Goal: Information Seeking & Learning: Learn about a topic

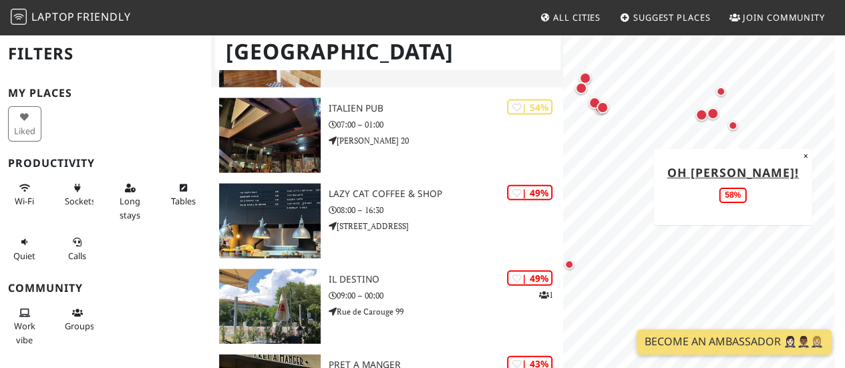
scroll to position [1461, 0]
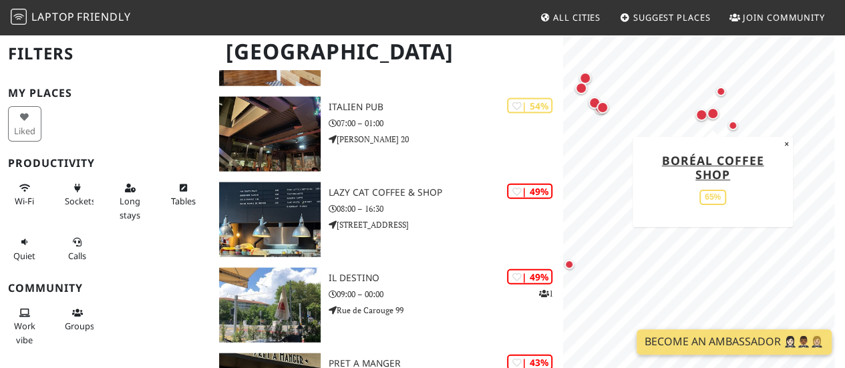
drag, startPoint x: 709, startPoint y: 122, endPoint x: 715, endPoint y: 115, distance: 9.5
click at [709, 122] on div "Map marker" at bounding box center [712, 113] width 27 height 27
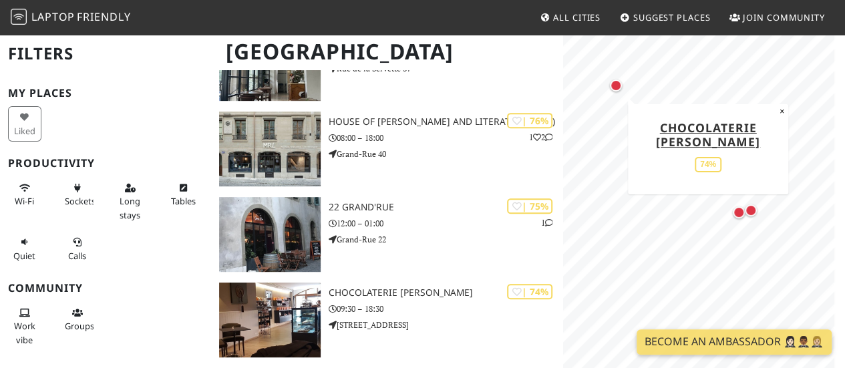
scroll to position [248, 0]
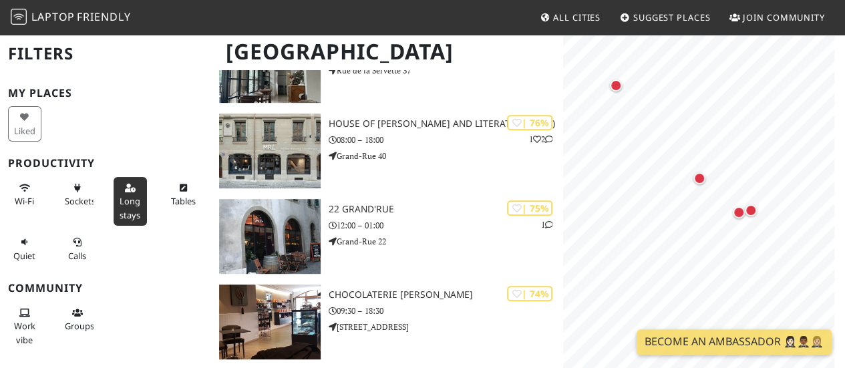
click at [127, 192] on button "Long stays" at bounding box center [130, 201] width 33 height 49
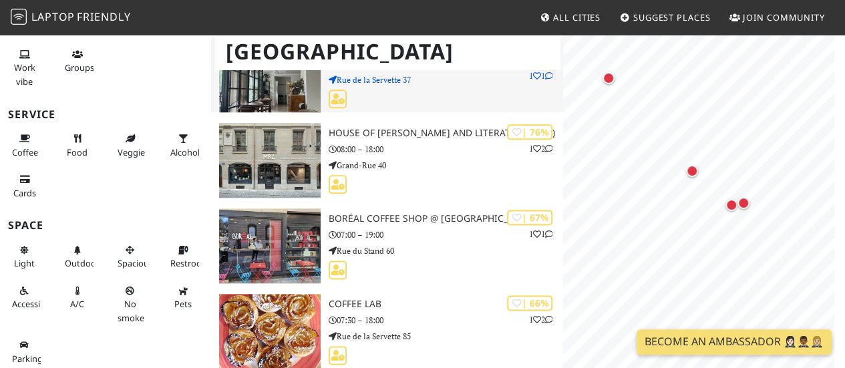
scroll to position [708, 0]
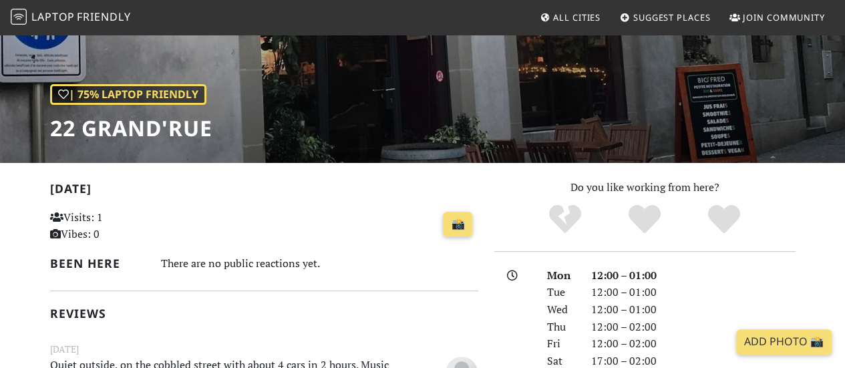
scroll to position [162, 0]
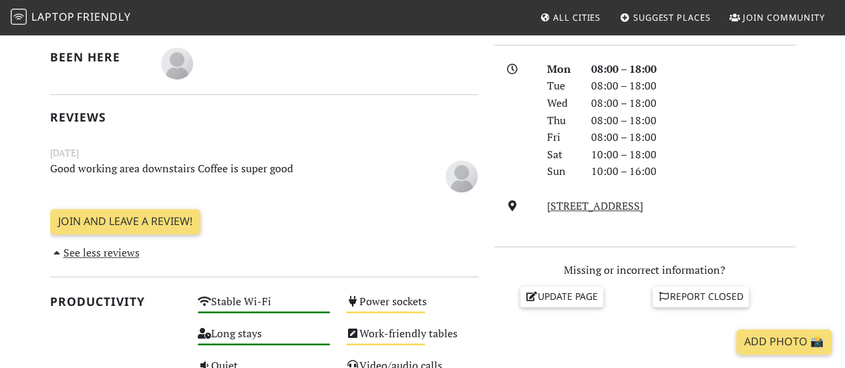
scroll to position [355, 0]
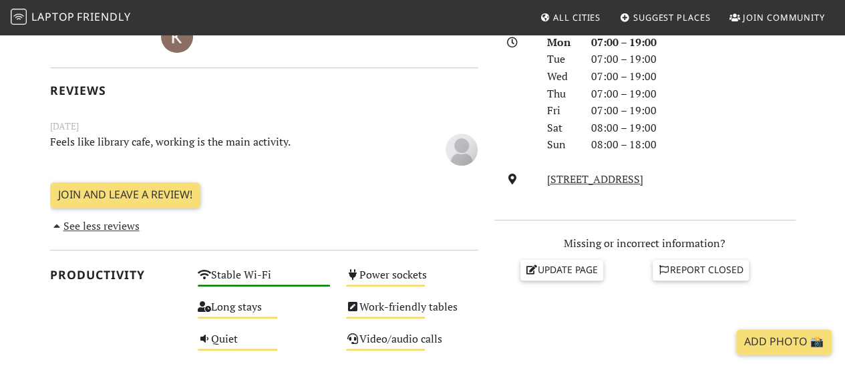
scroll to position [379, 0]
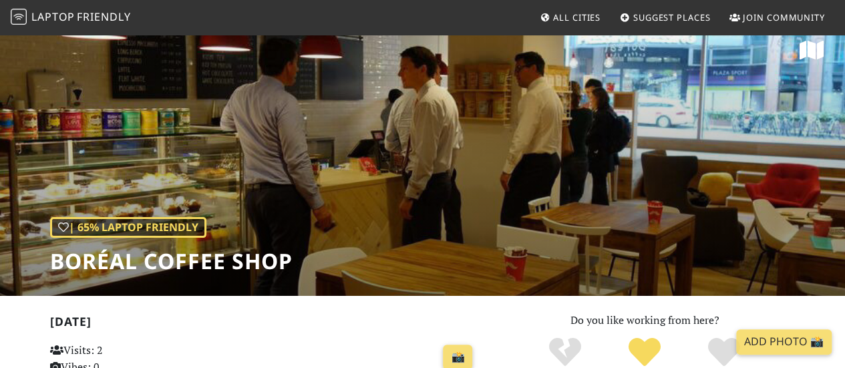
scroll to position [16, 0]
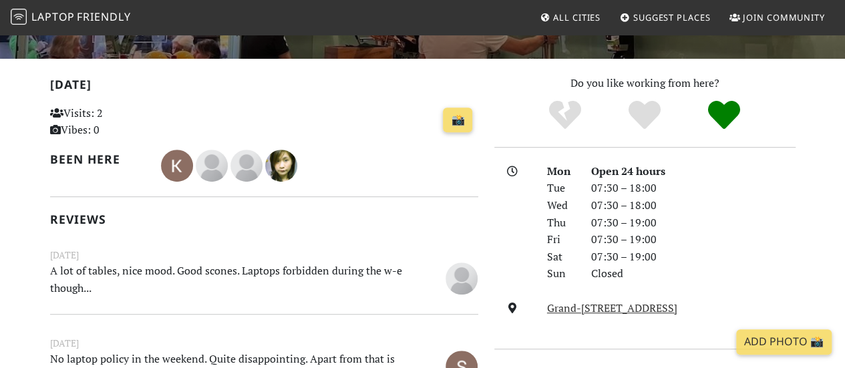
scroll to position [253, 0]
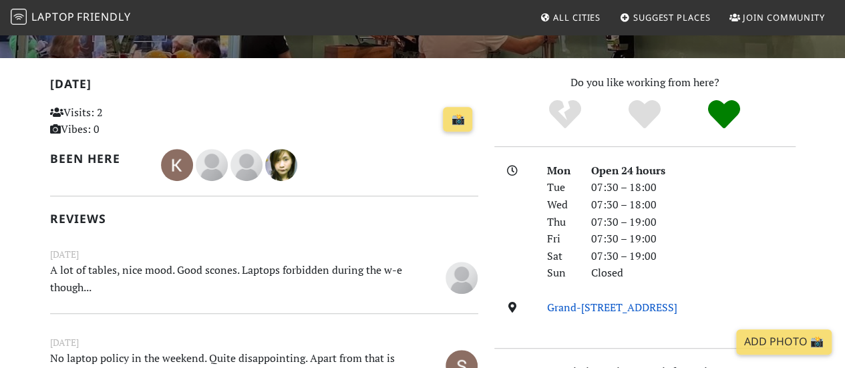
click at [667, 305] on link "Grand-[STREET_ADDRESS]" at bounding box center [612, 307] width 130 height 15
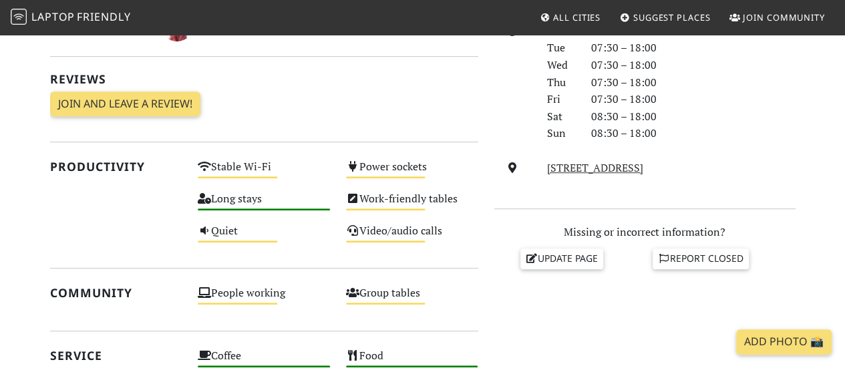
scroll to position [392, 0]
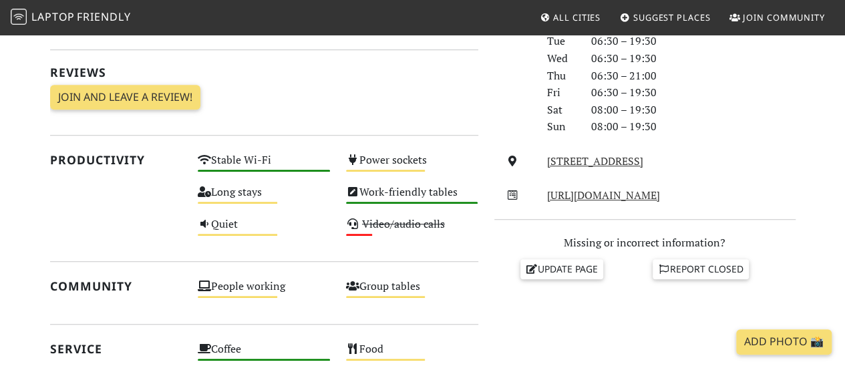
scroll to position [400, 0]
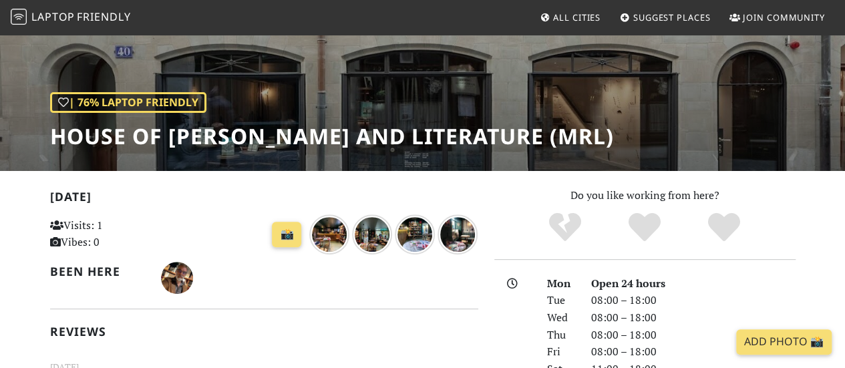
scroll to position [140, 0]
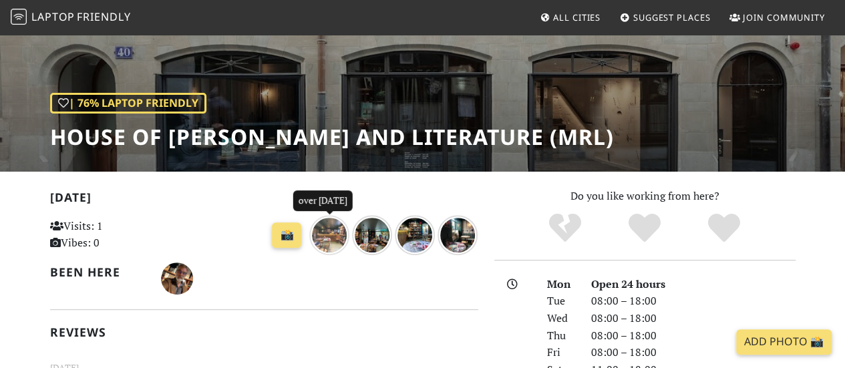
click at [328, 230] on img "over 1 year ago" at bounding box center [329, 235] width 40 height 40
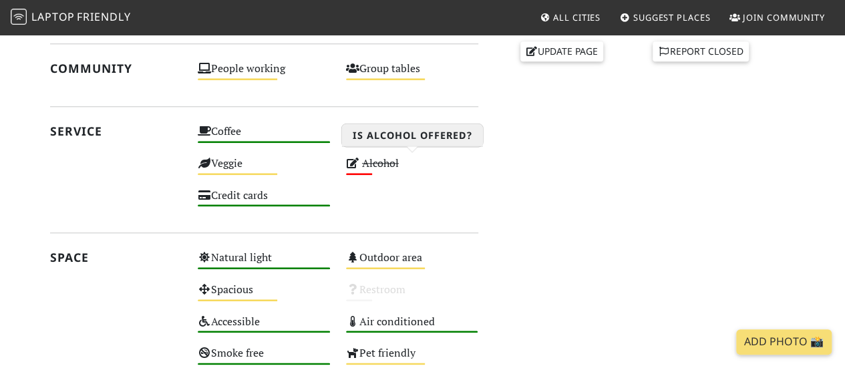
scroll to position [844, 0]
